Goal: Answer question/provide support: Share knowledge or assist other users

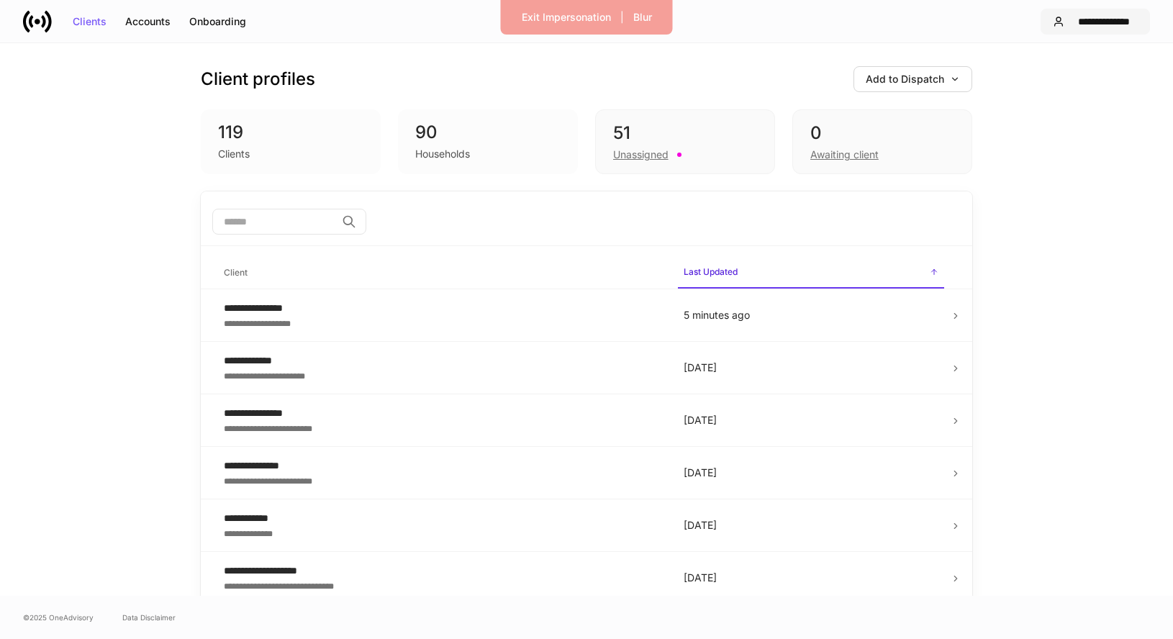
click at [1106, 18] on div "**********" at bounding box center [1104, 22] width 68 height 10
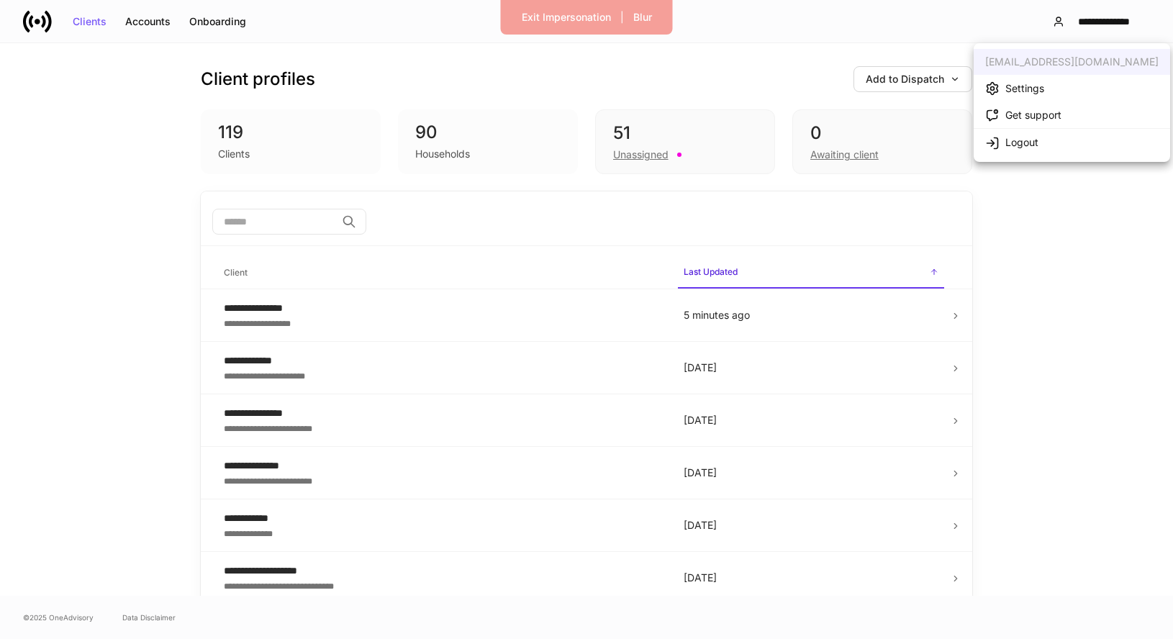
click at [1033, 84] on div "Settings" at bounding box center [1024, 88] width 39 height 14
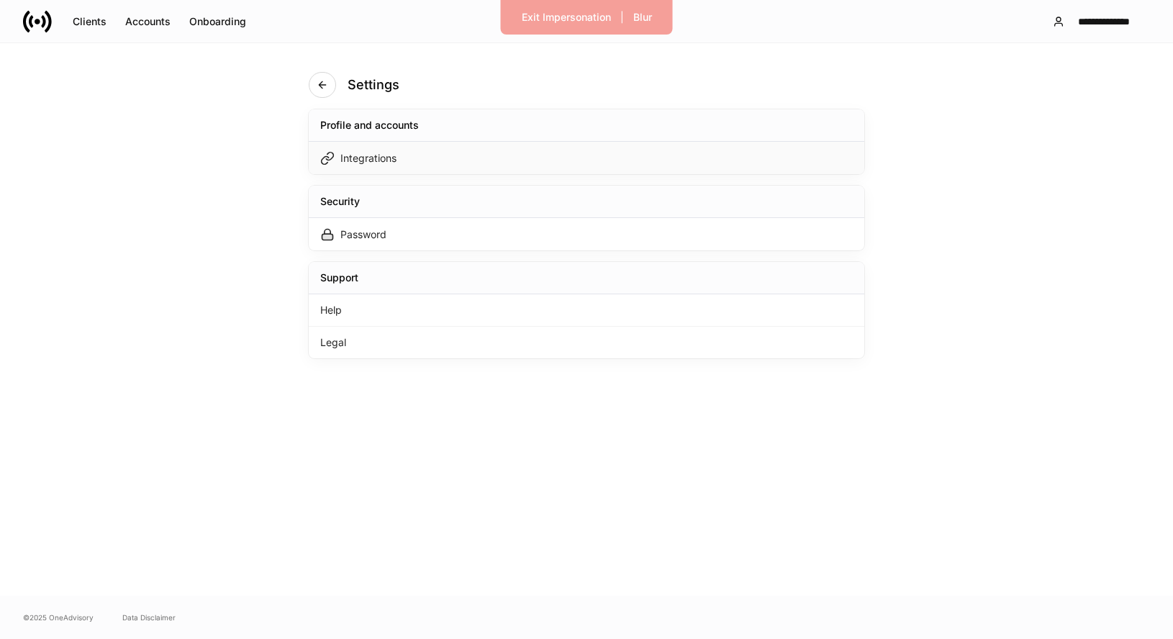
click at [534, 166] on div "Integrations" at bounding box center [587, 158] width 556 height 32
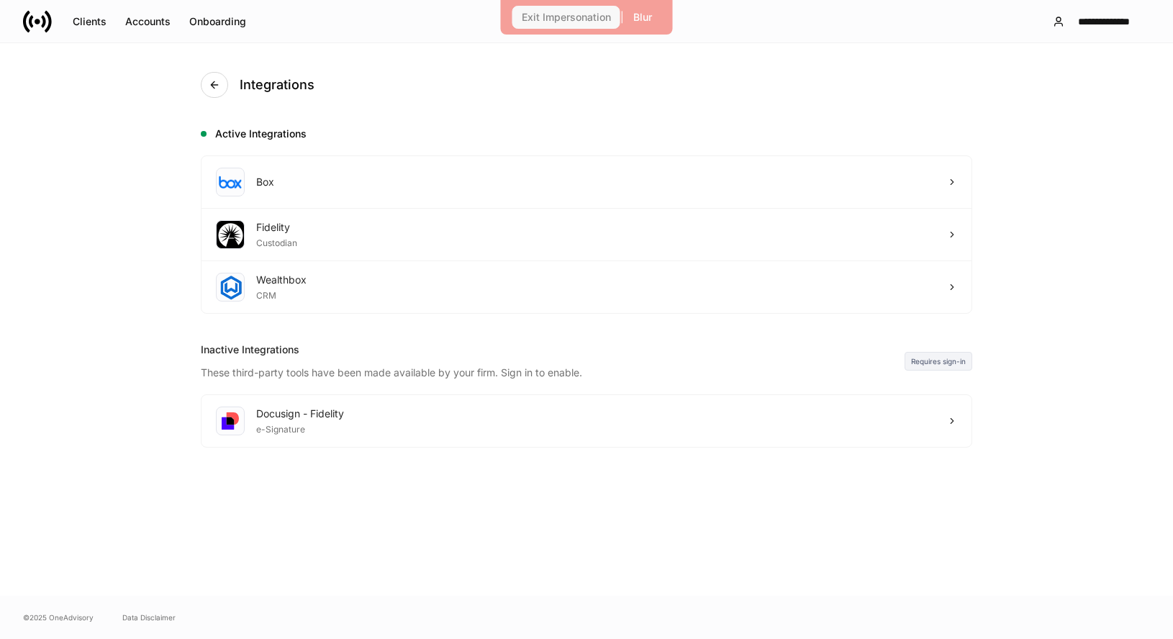
click at [589, 17] on div "Exit Impersonation" at bounding box center [566, 17] width 89 height 10
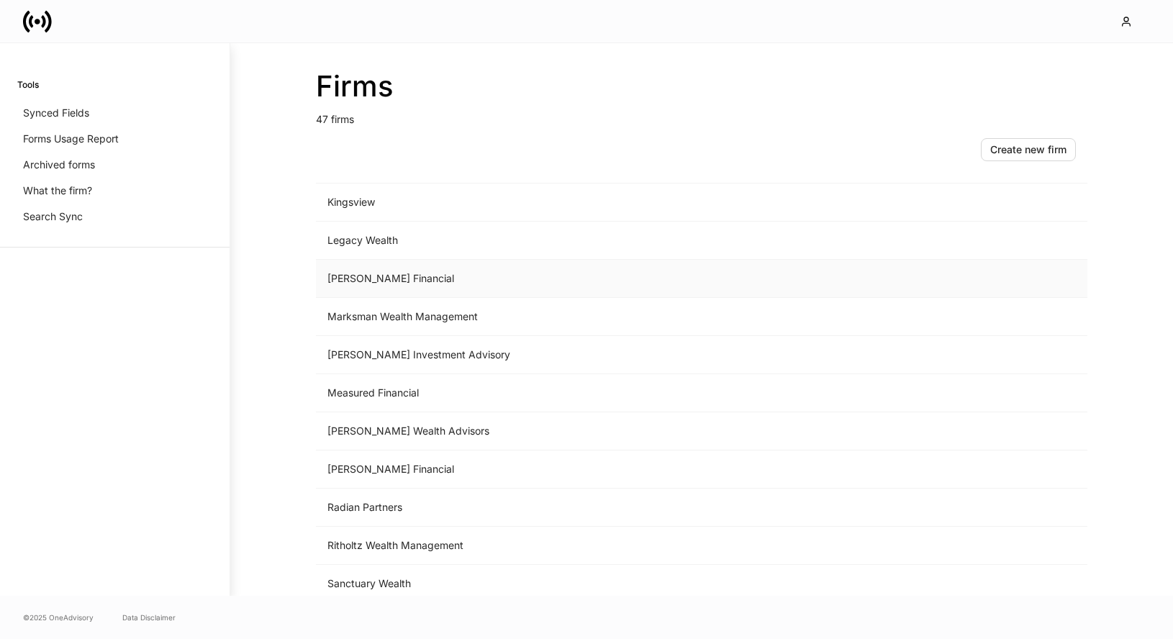
scroll to position [1421, 0]
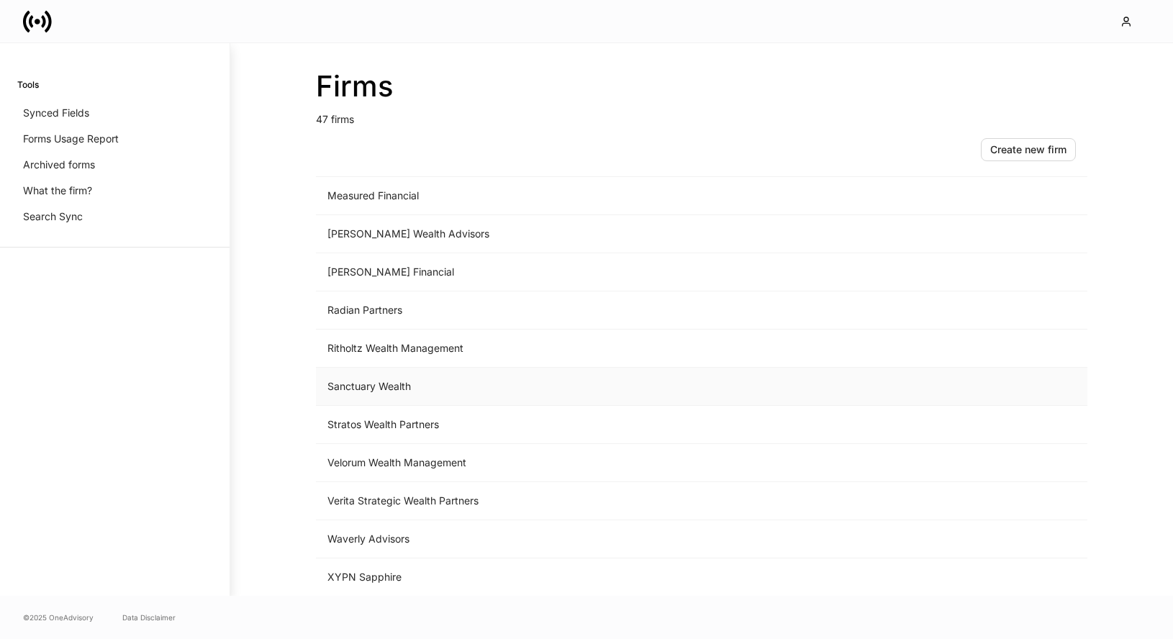
click at [414, 369] on td "Sanctuary Wealth" at bounding box center [582, 387] width 533 height 38
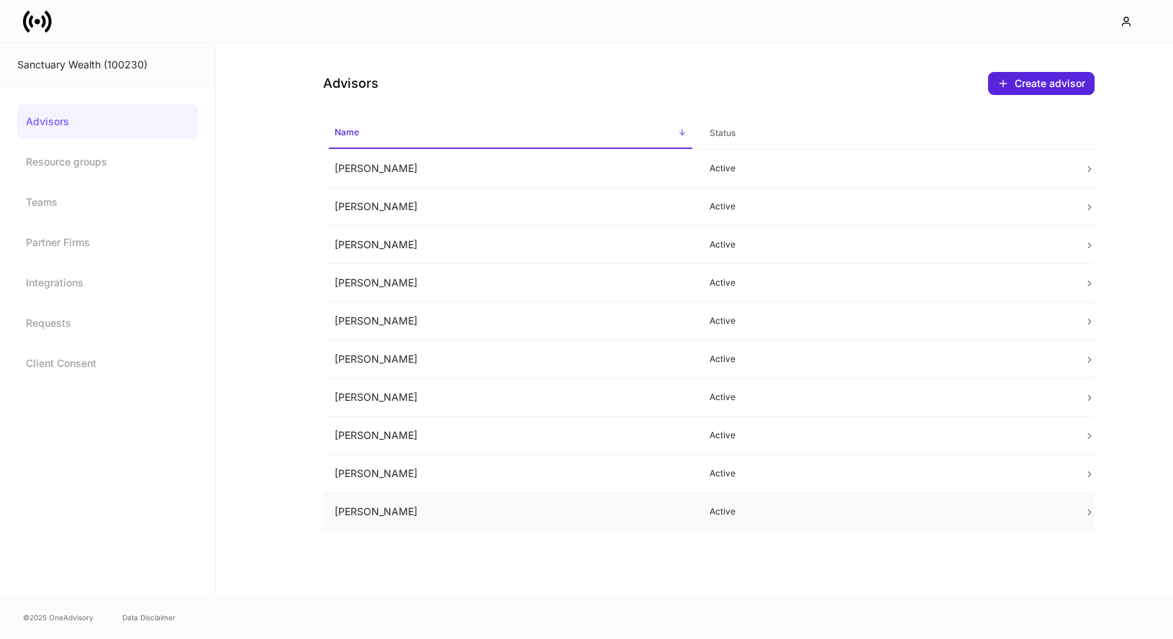
click at [491, 512] on td "[PERSON_NAME]" at bounding box center [510, 512] width 375 height 38
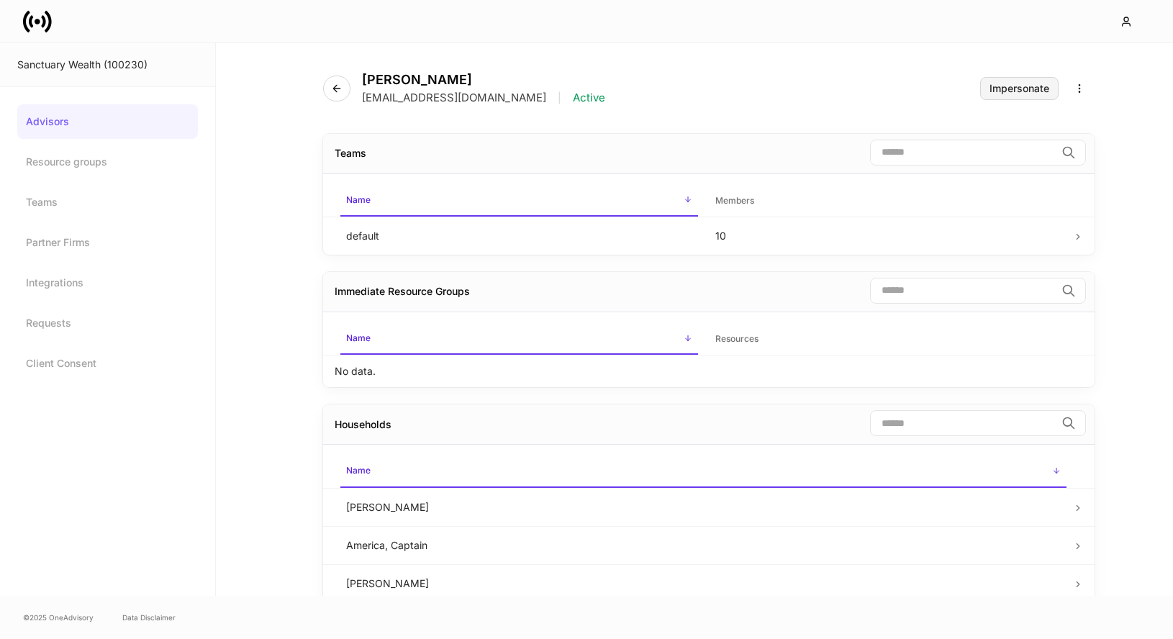
click at [1010, 96] on button "Impersonate" at bounding box center [1019, 88] width 78 height 23
